Goal: Information Seeking & Learning: Learn about a topic

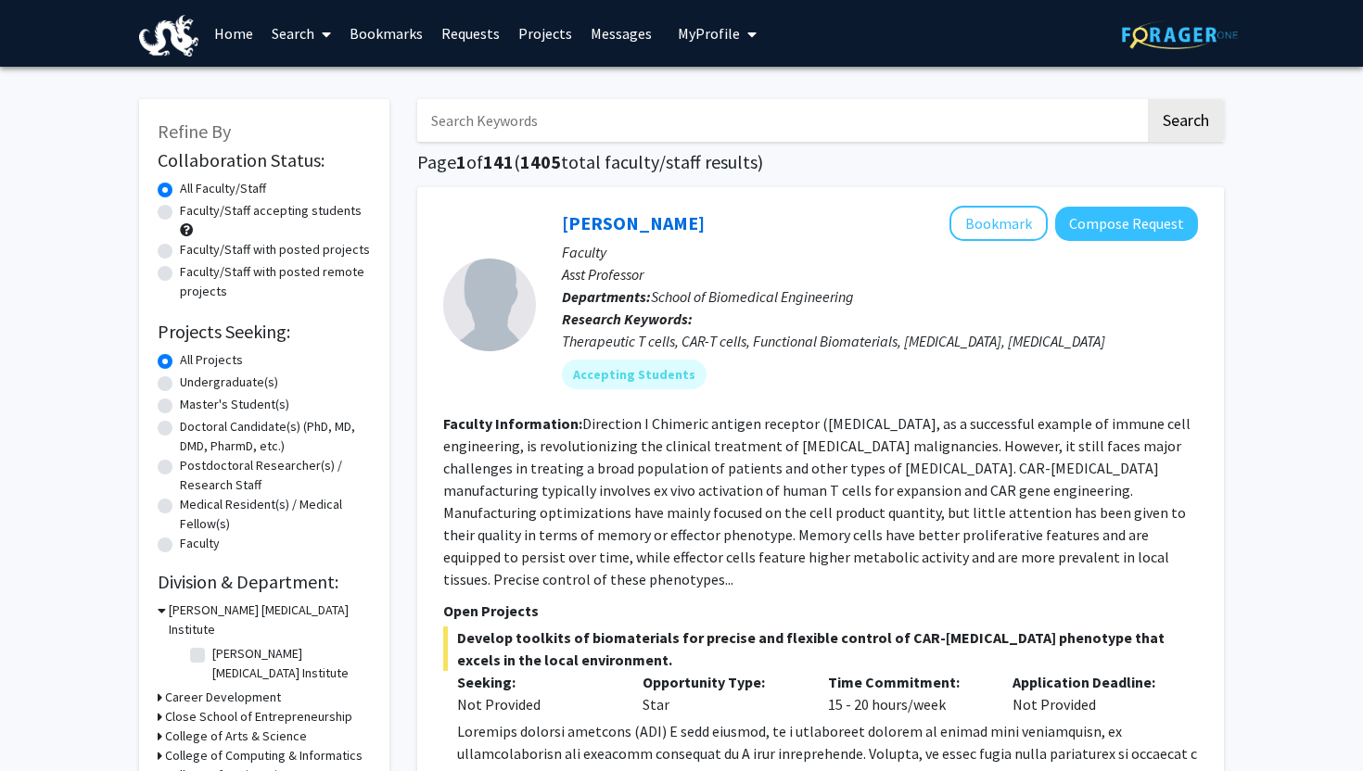
click at [619, 35] on link "Messages" at bounding box center [621, 33] width 80 height 65
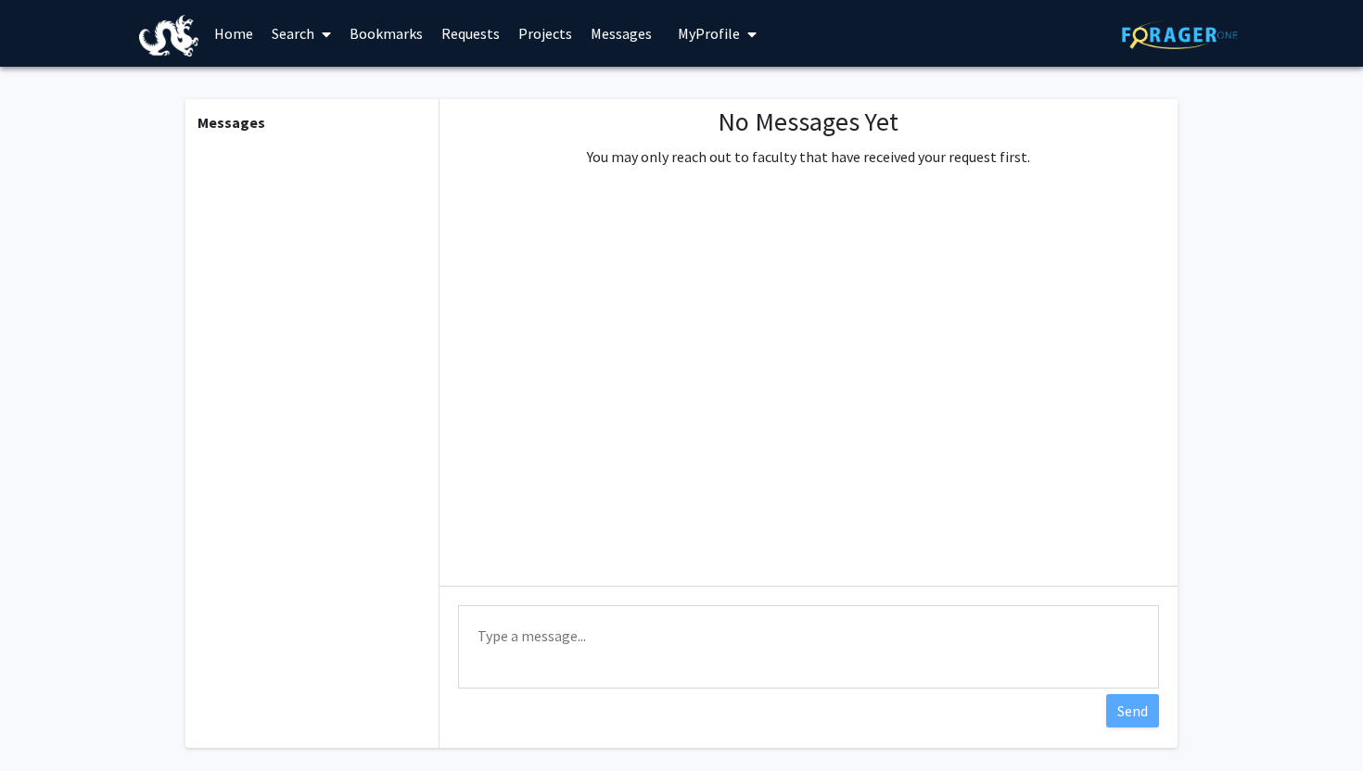
click at [457, 35] on link "Requests" at bounding box center [470, 33] width 77 height 65
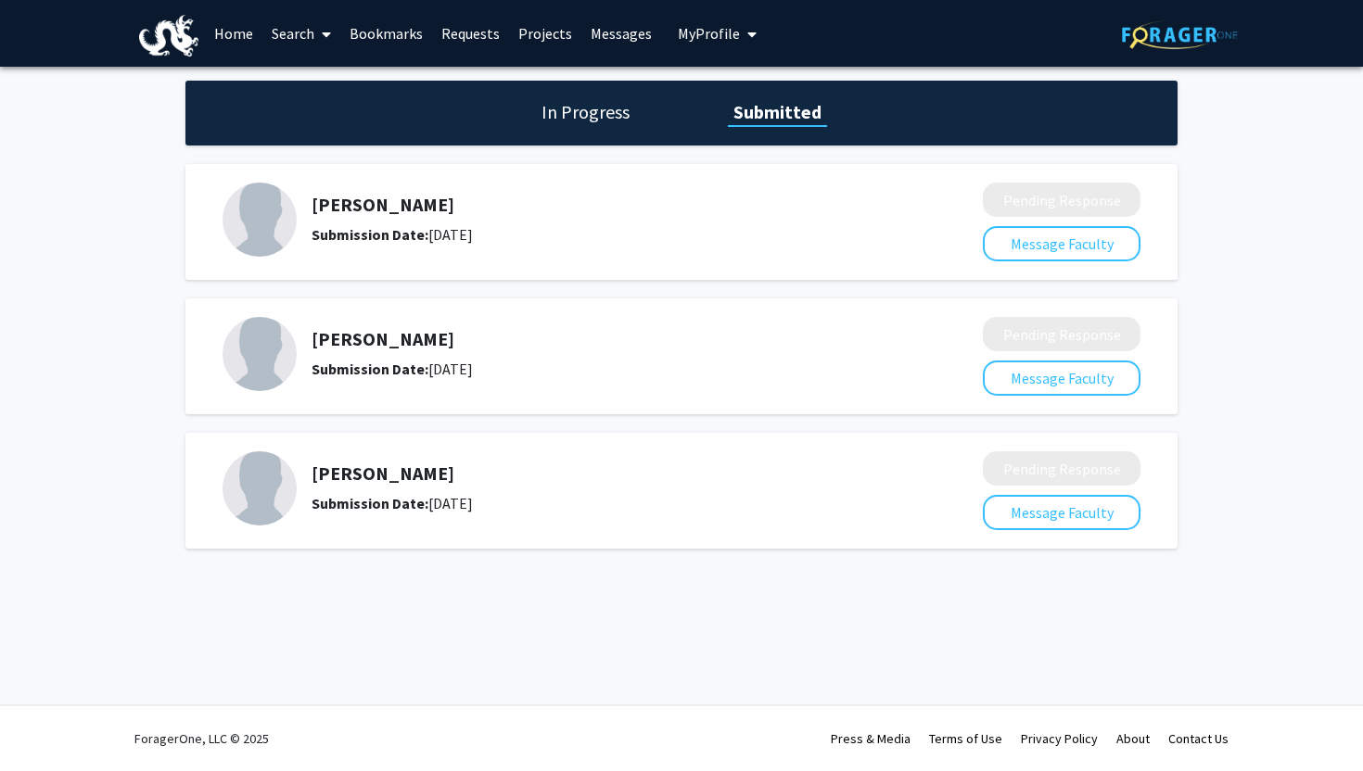
click at [398, 214] on h5 "[PERSON_NAME]" at bounding box center [597, 205] width 573 height 22
click at [972, 204] on div at bounding box center [681, 222] width 918 height 79
click at [271, 345] on img at bounding box center [259, 354] width 74 height 74
click at [388, 335] on h5 "[PERSON_NAME]" at bounding box center [597, 339] width 573 height 22
click at [324, 474] on h5 "[PERSON_NAME]" at bounding box center [597, 474] width 573 height 22
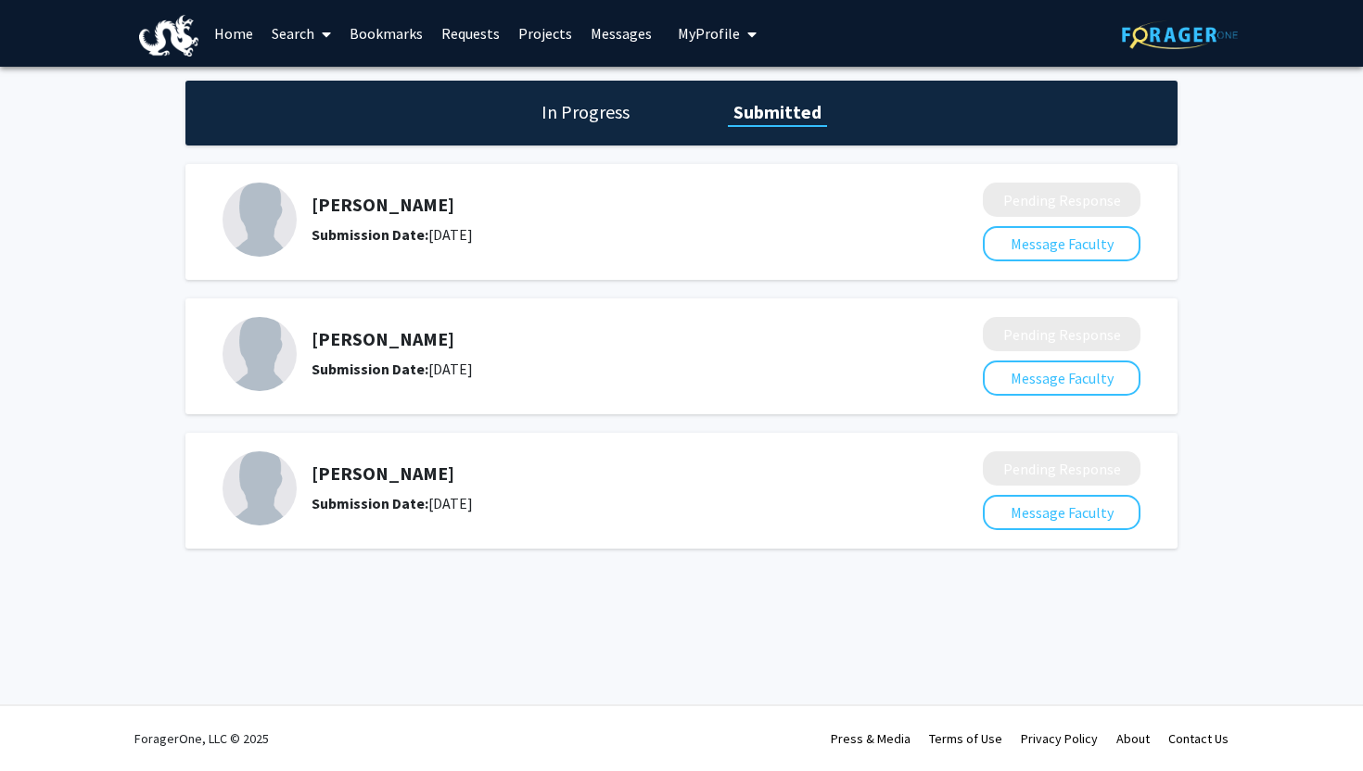
click at [297, 35] on link "Search" at bounding box center [301, 33] width 78 height 65
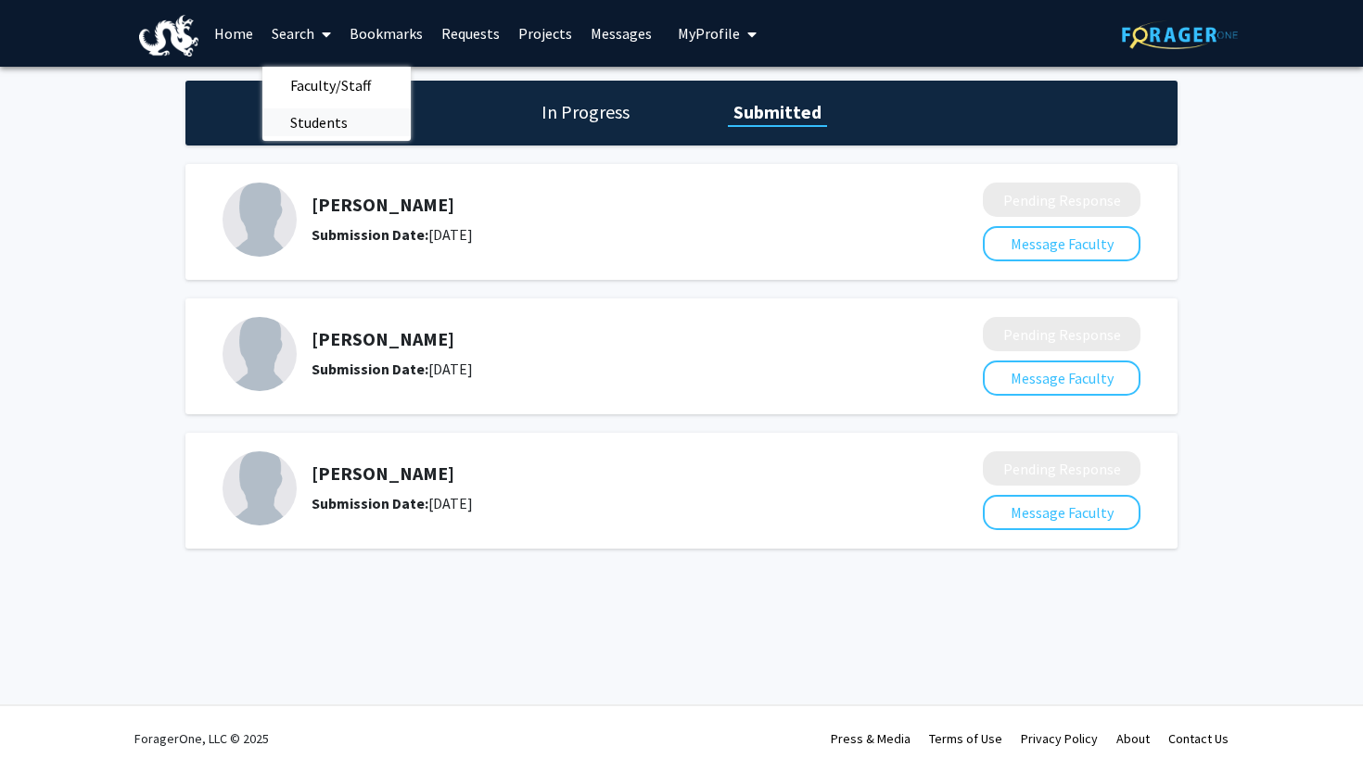
click at [310, 105] on span "Students" at bounding box center [318, 122] width 113 height 37
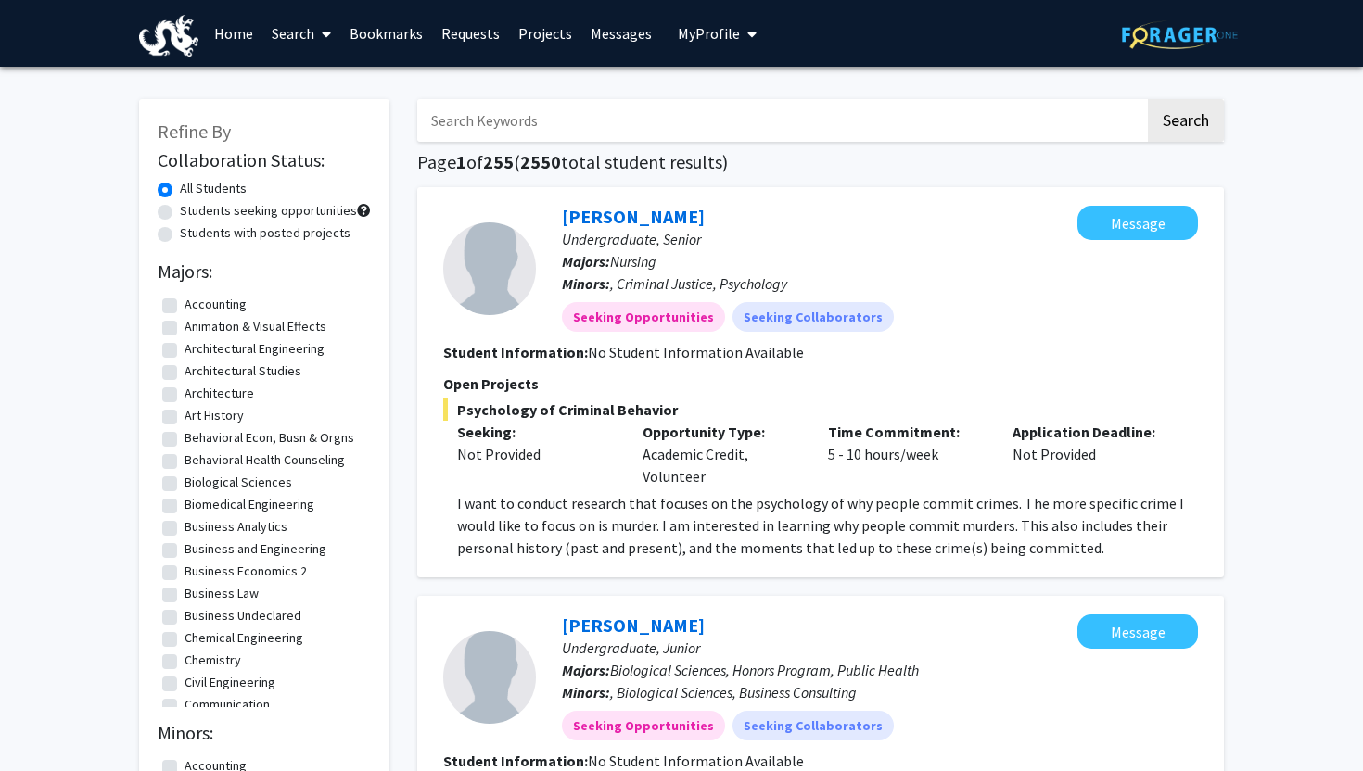
click at [317, 34] on span at bounding box center [322, 34] width 17 height 65
click at [319, 80] on span "Faculty/Staff" at bounding box center [330, 85] width 136 height 37
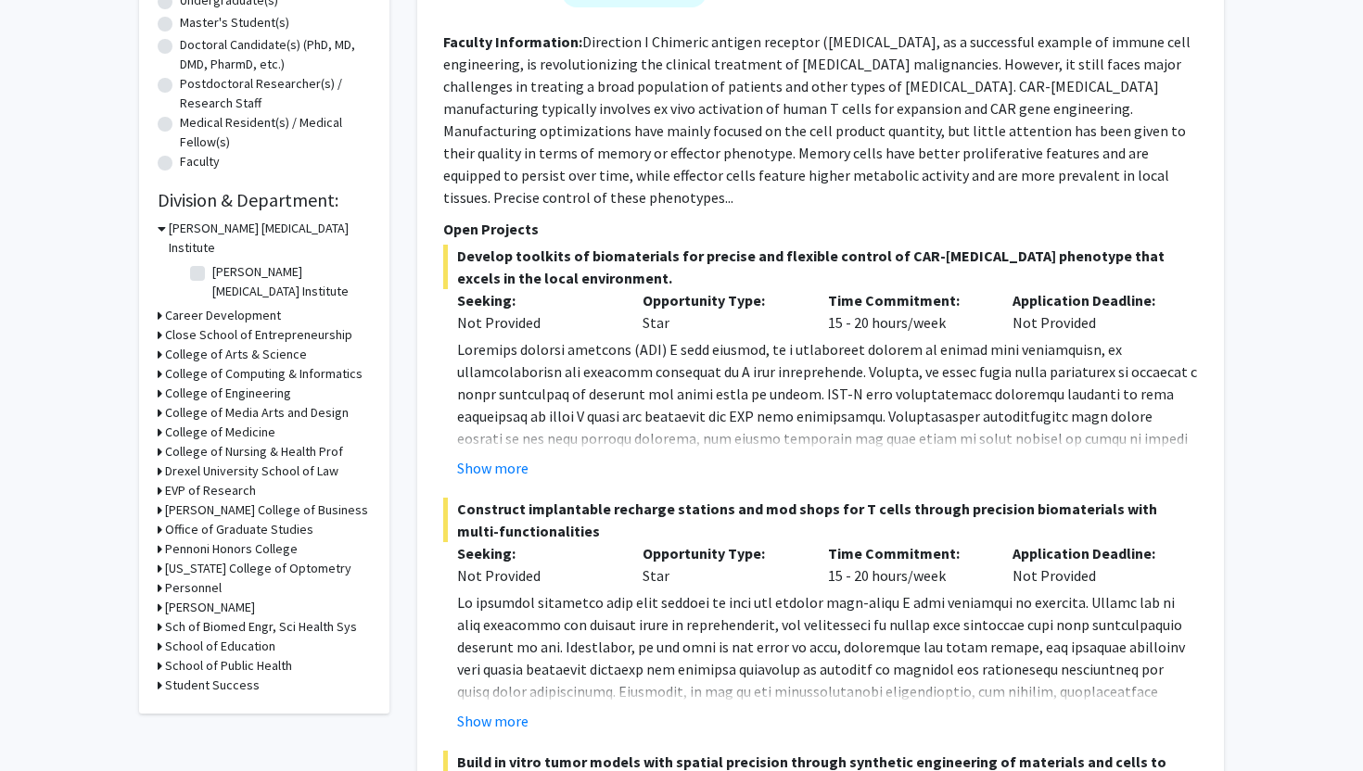
scroll to position [385, 0]
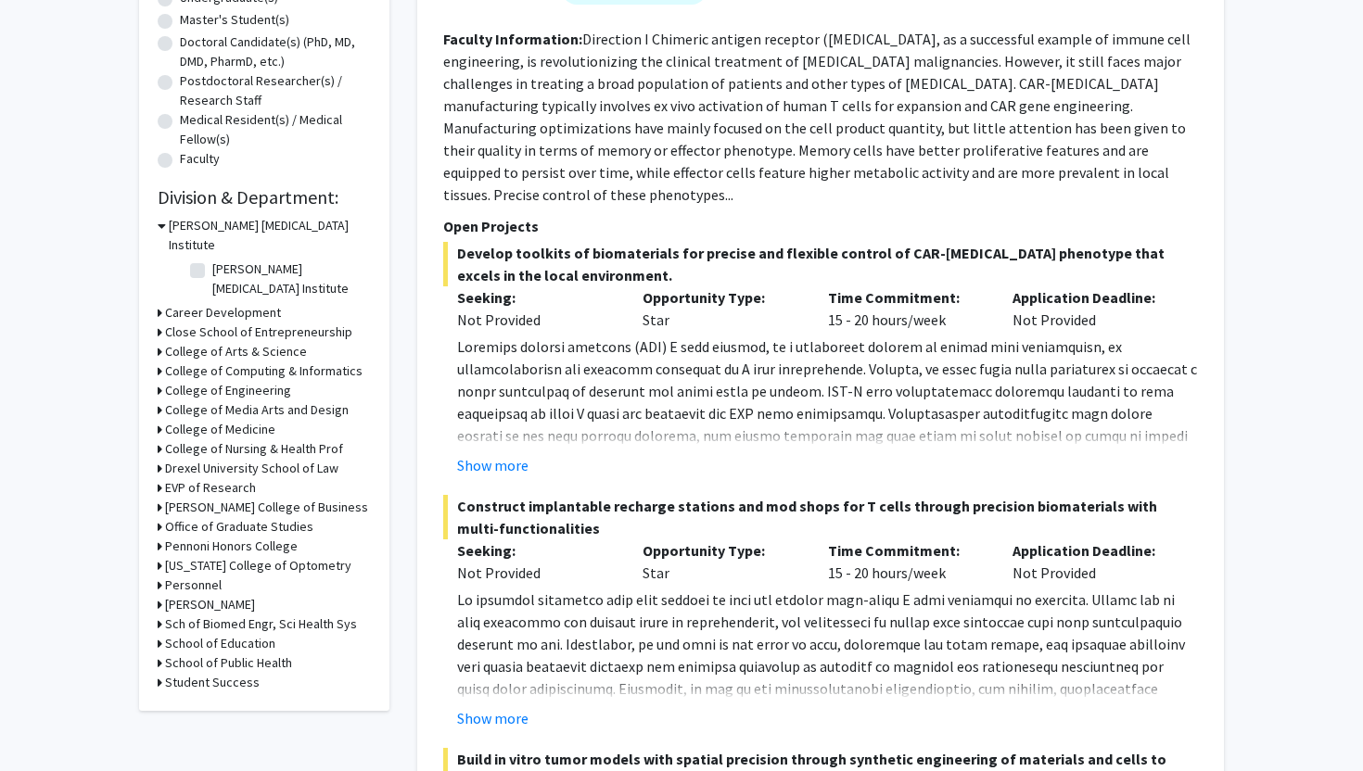
click at [256, 342] on h3 "College of Arts & Science" at bounding box center [236, 351] width 142 height 19
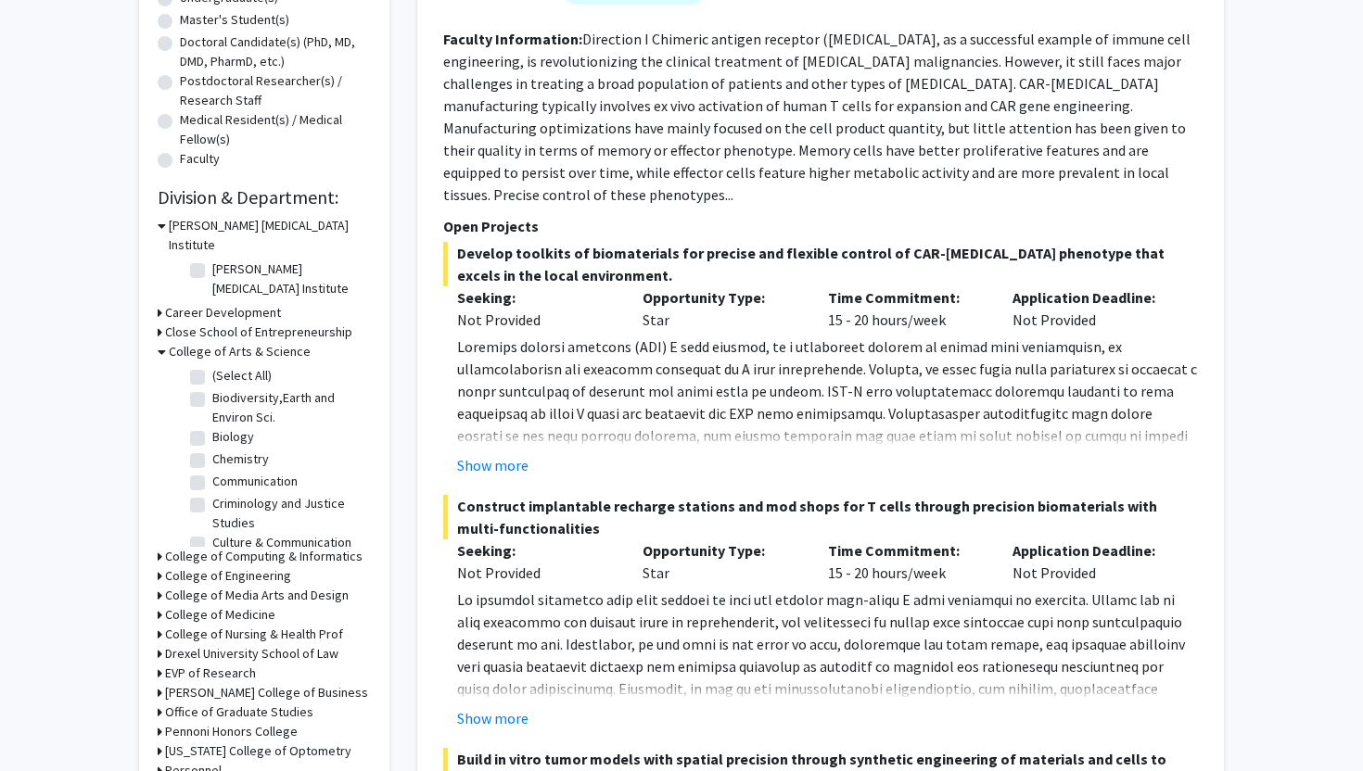
click at [212, 450] on label "Chemistry" at bounding box center [240, 459] width 57 height 19
click at [212, 450] on input "Chemistry" at bounding box center [218, 456] width 12 height 12
checkbox input "true"
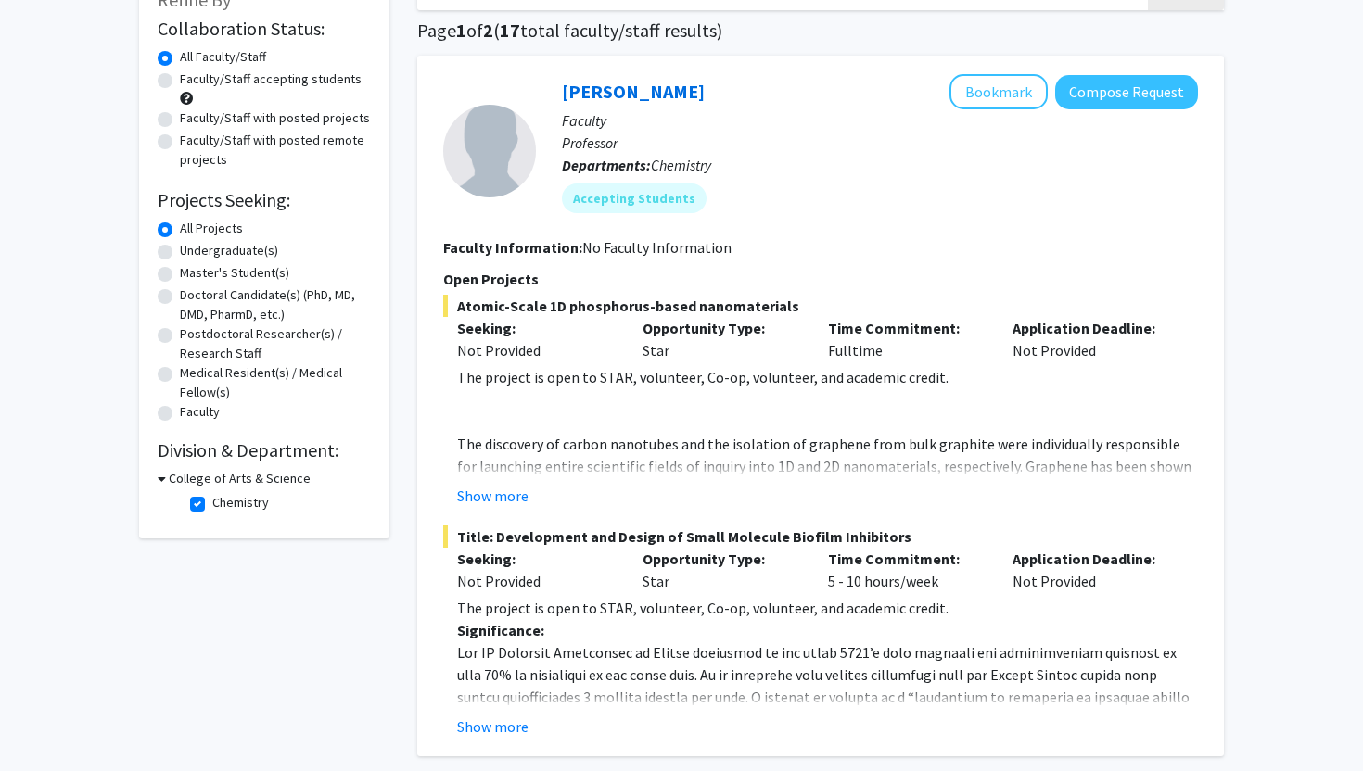
scroll to position [19, 0]
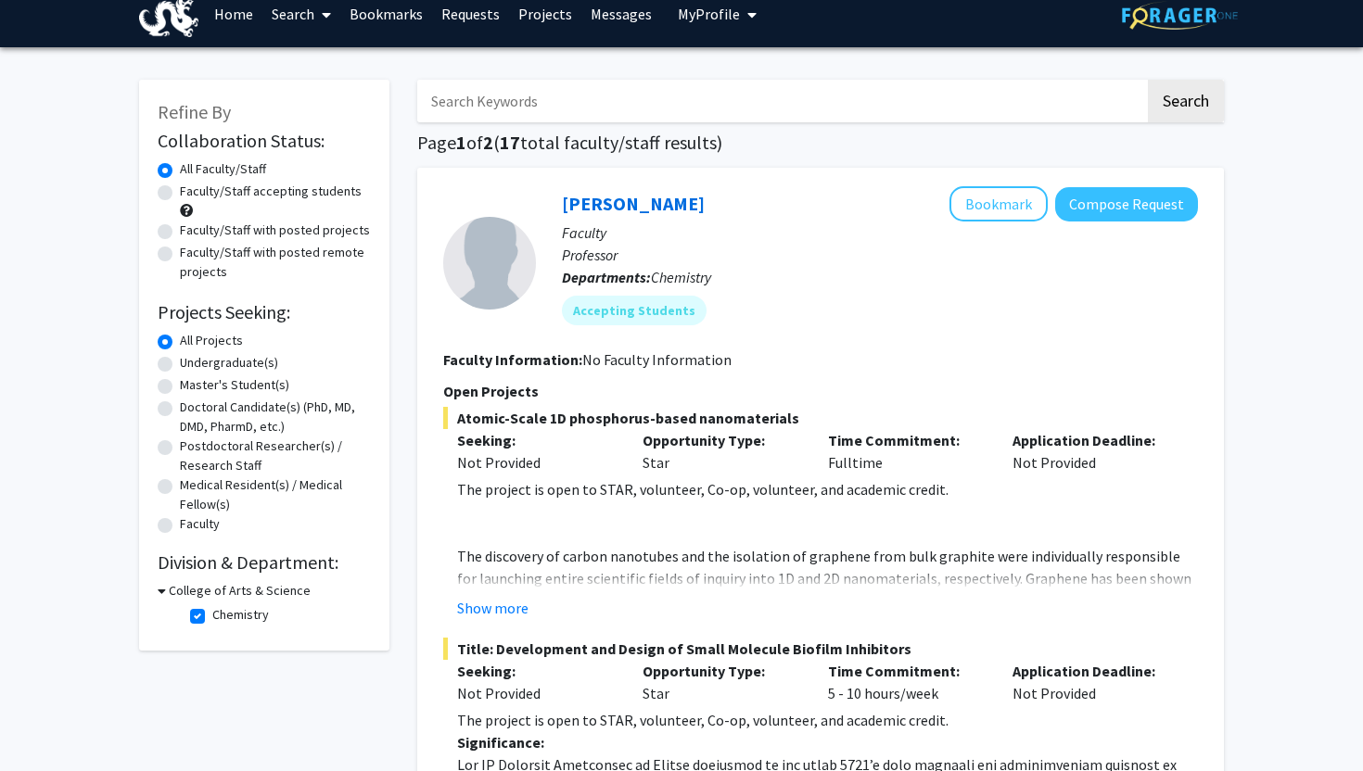
click at [163, 589] on icon at bounding box center [162, 590] width 8 height 19
click at [166, 589] on h3 "College of Arts & Science" at bounding box center [236, 590] width 142 height 19
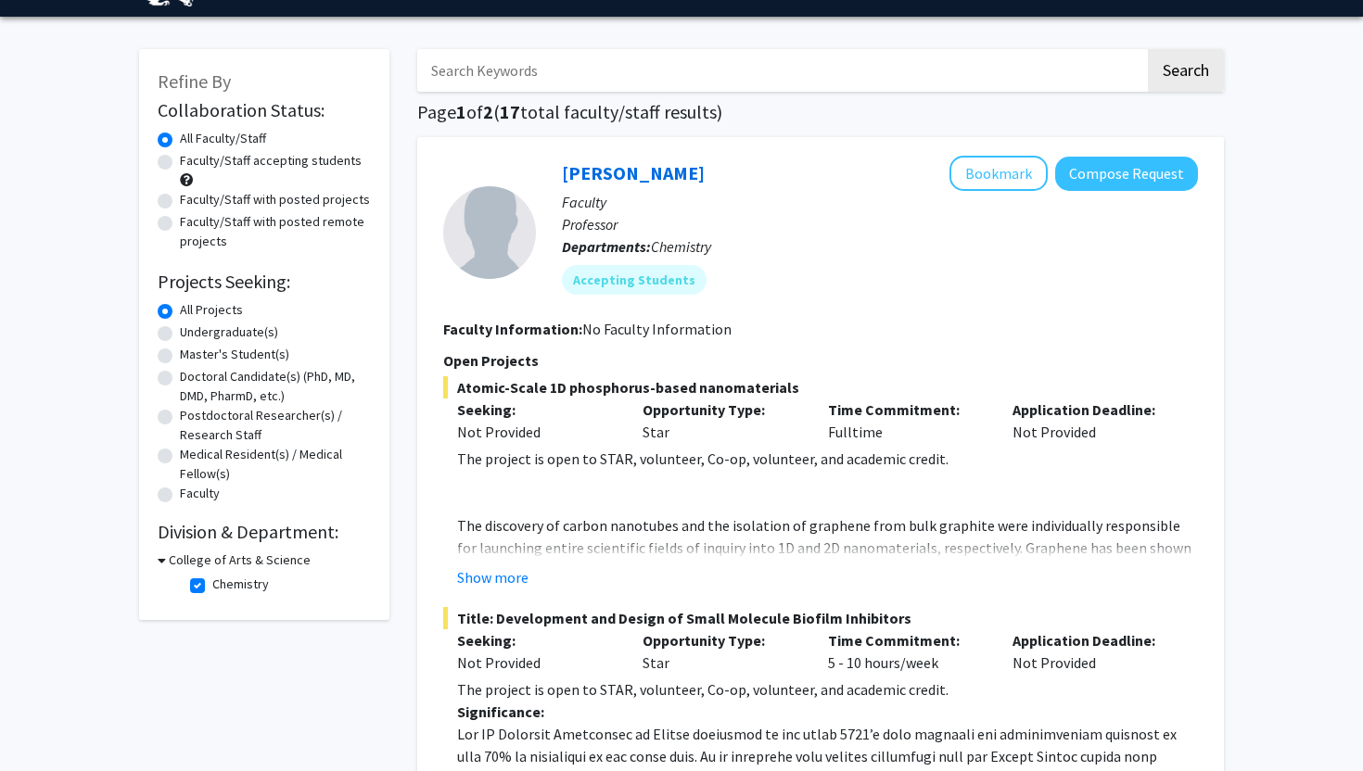
scroll to position [57, 0]
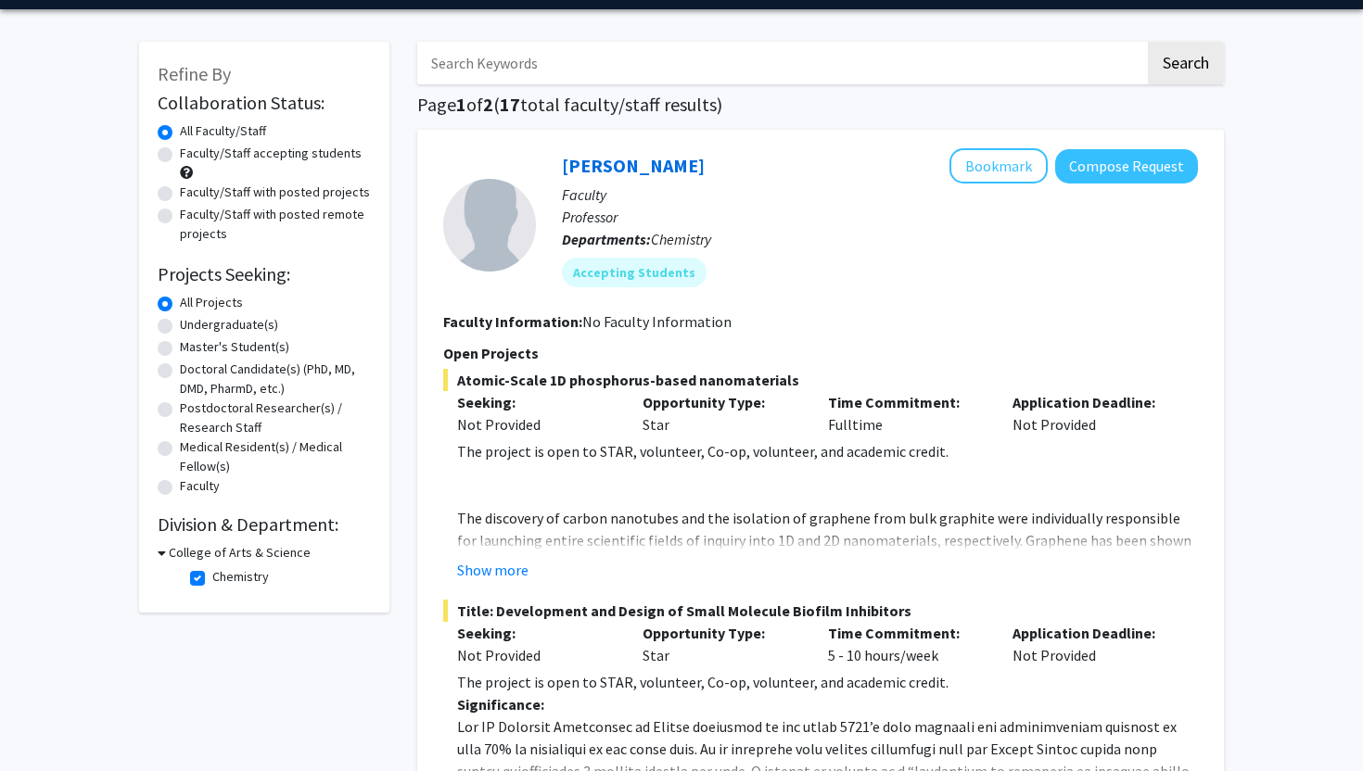
click at [212, 579] on label "Chemistry" at bounding box center [240, 576] width 57 height 19
click at [212, 579] on input "Chemistry" at bounding box center [218, 573] width 12 height 12
checkbox input "false"
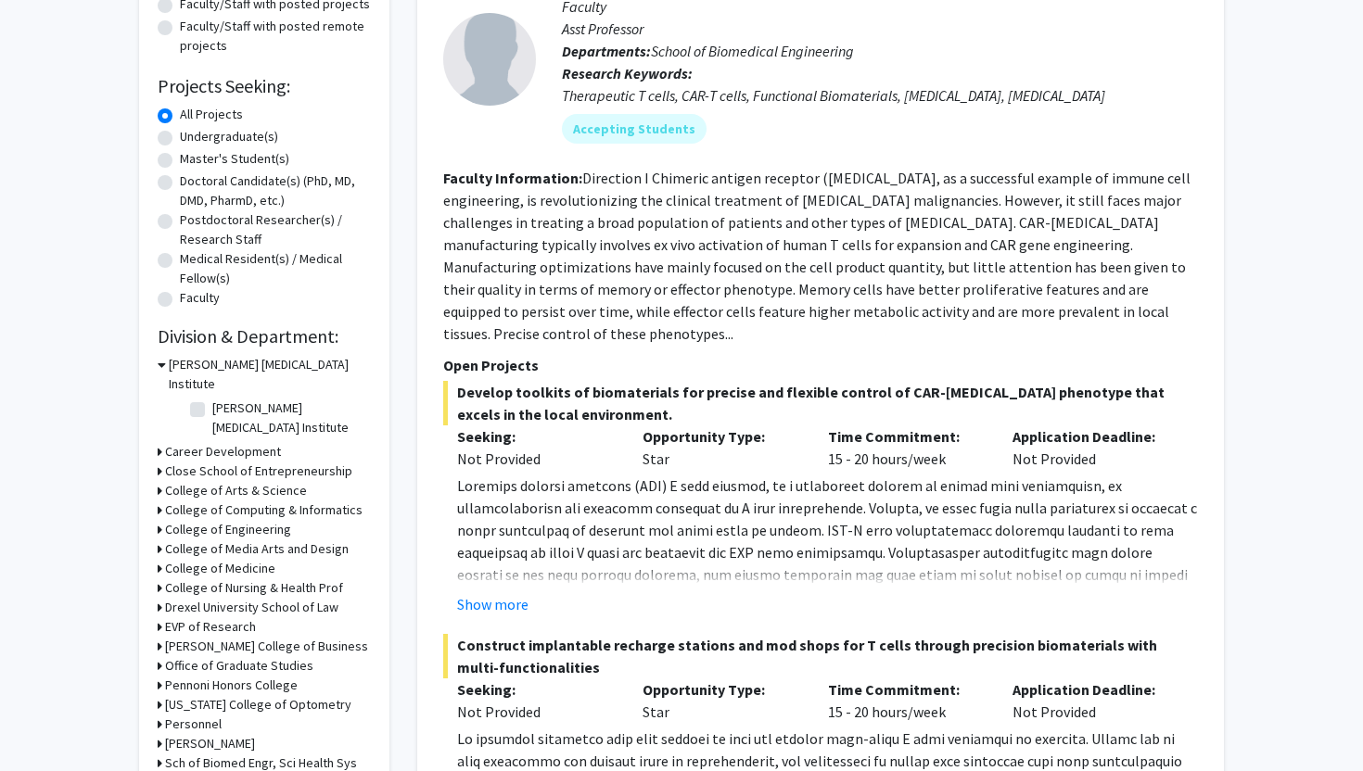
scroll to position [247, 0]
click at [251, 480] on h3 "College of Arts & Science" at bounding box center [236, 489] width 142 height 19
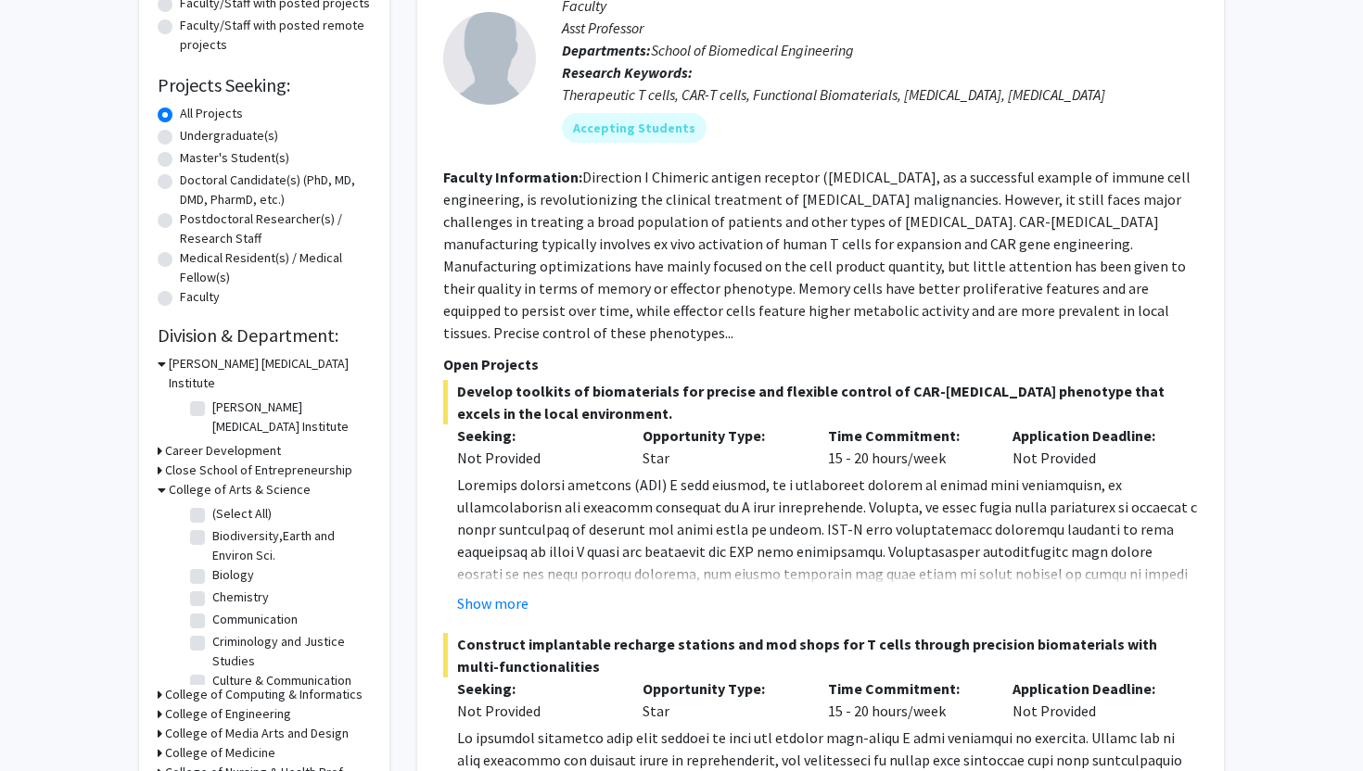
click at [212, 504] on label "(Select All)" at bounding box center [241, 513] width 59 height 19
click at [212, 504] on input "(Select All)" at bounding box center [218, 510] width 12 height 12
checkbox input "true"
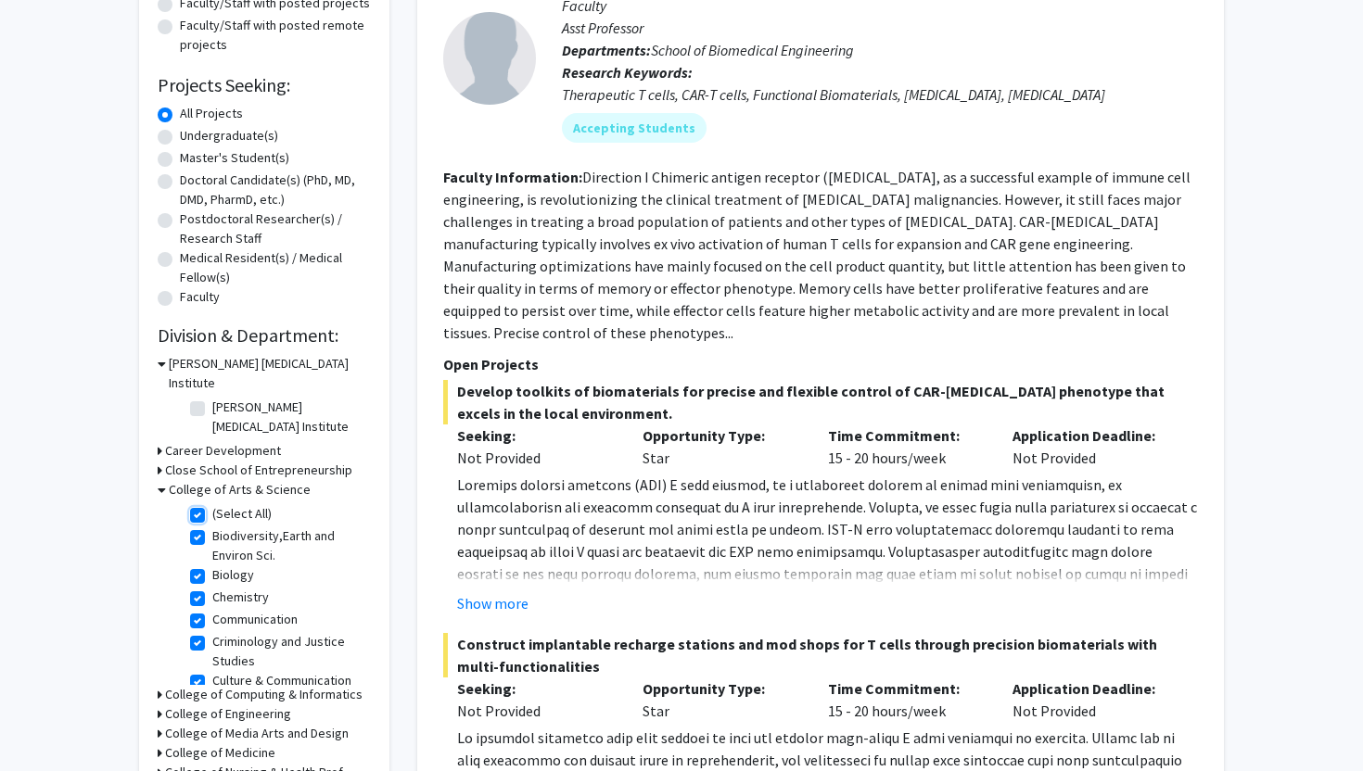
checkbox input "true"
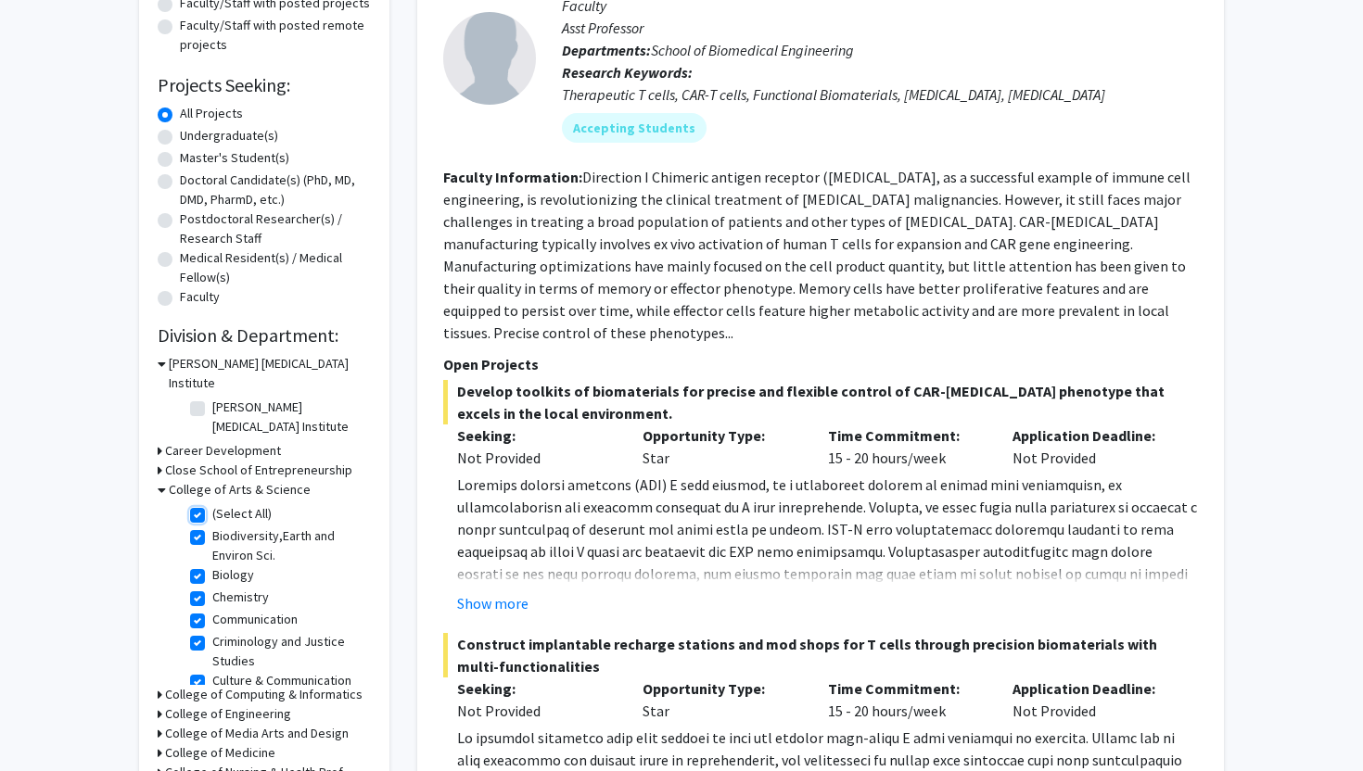
checkbox input "true"
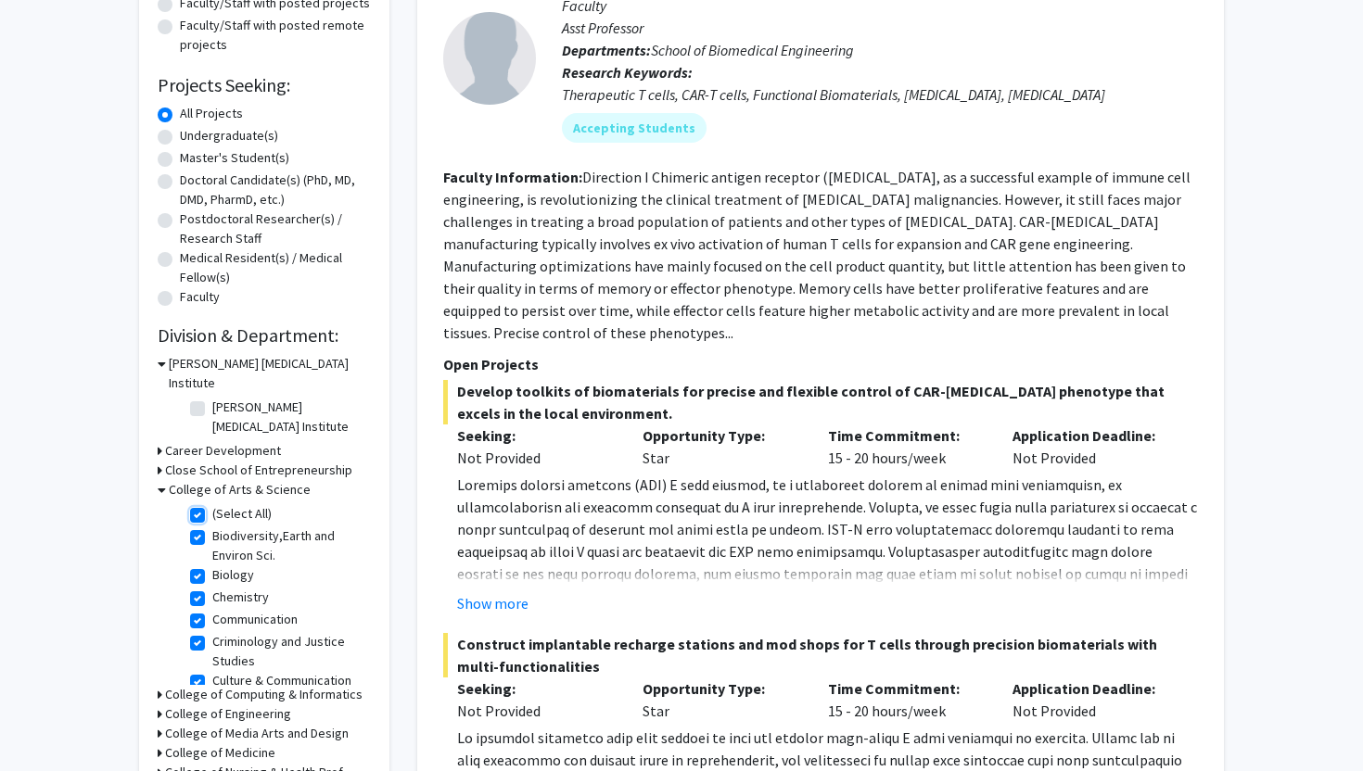
checkbox input "true"
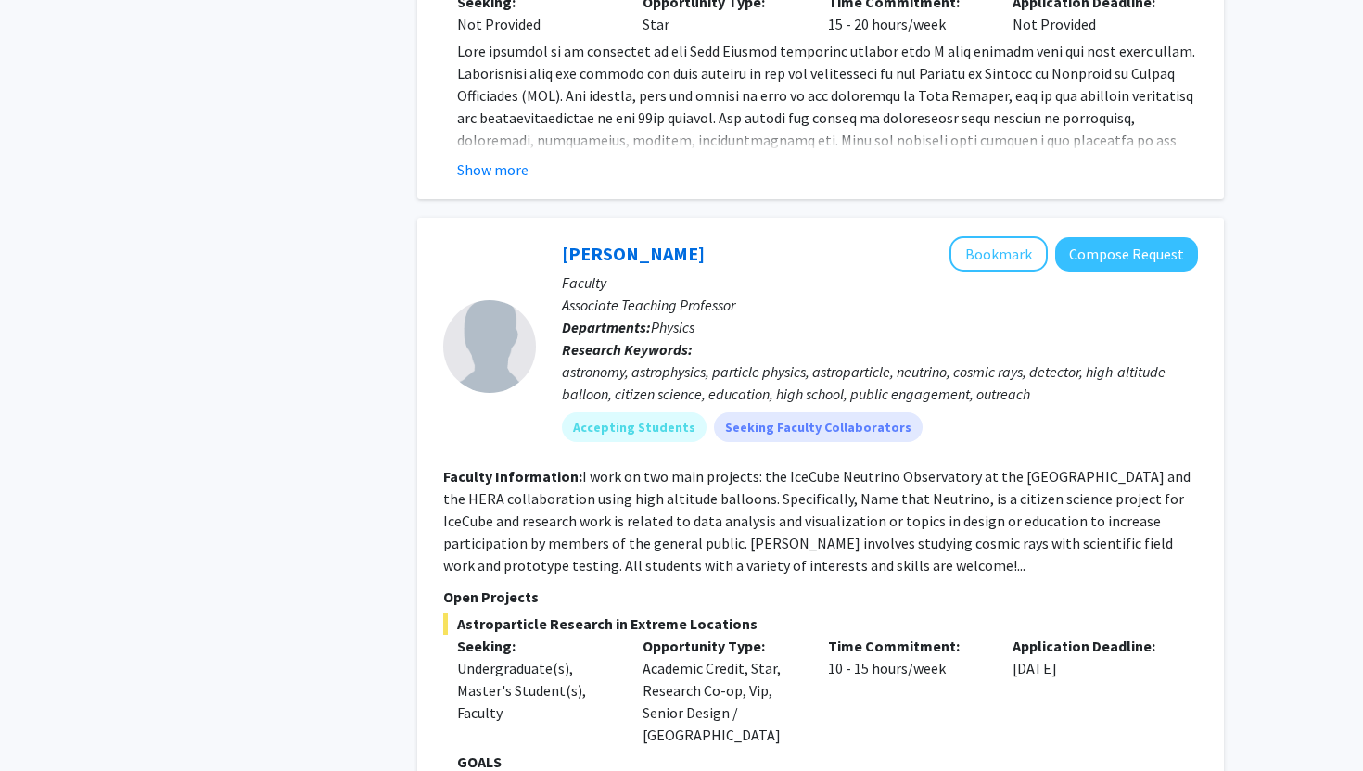
scroll to position [3115, 0]
